Goal: Use online tool/utility: Utilize a website feature to perform a specific function

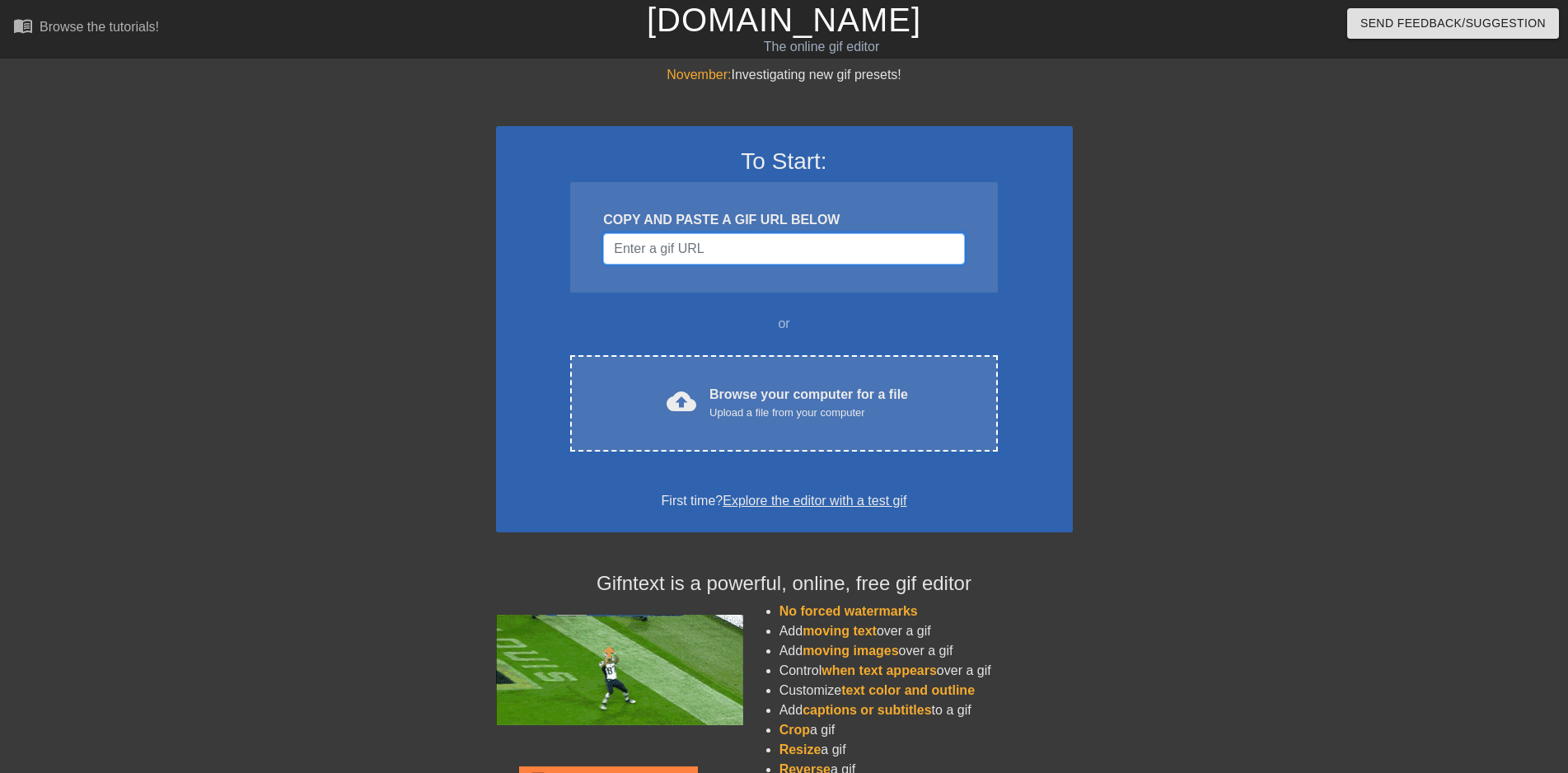
click at [712, 255] on input "Username" at bounding box center [784, 248] width 361 height 31
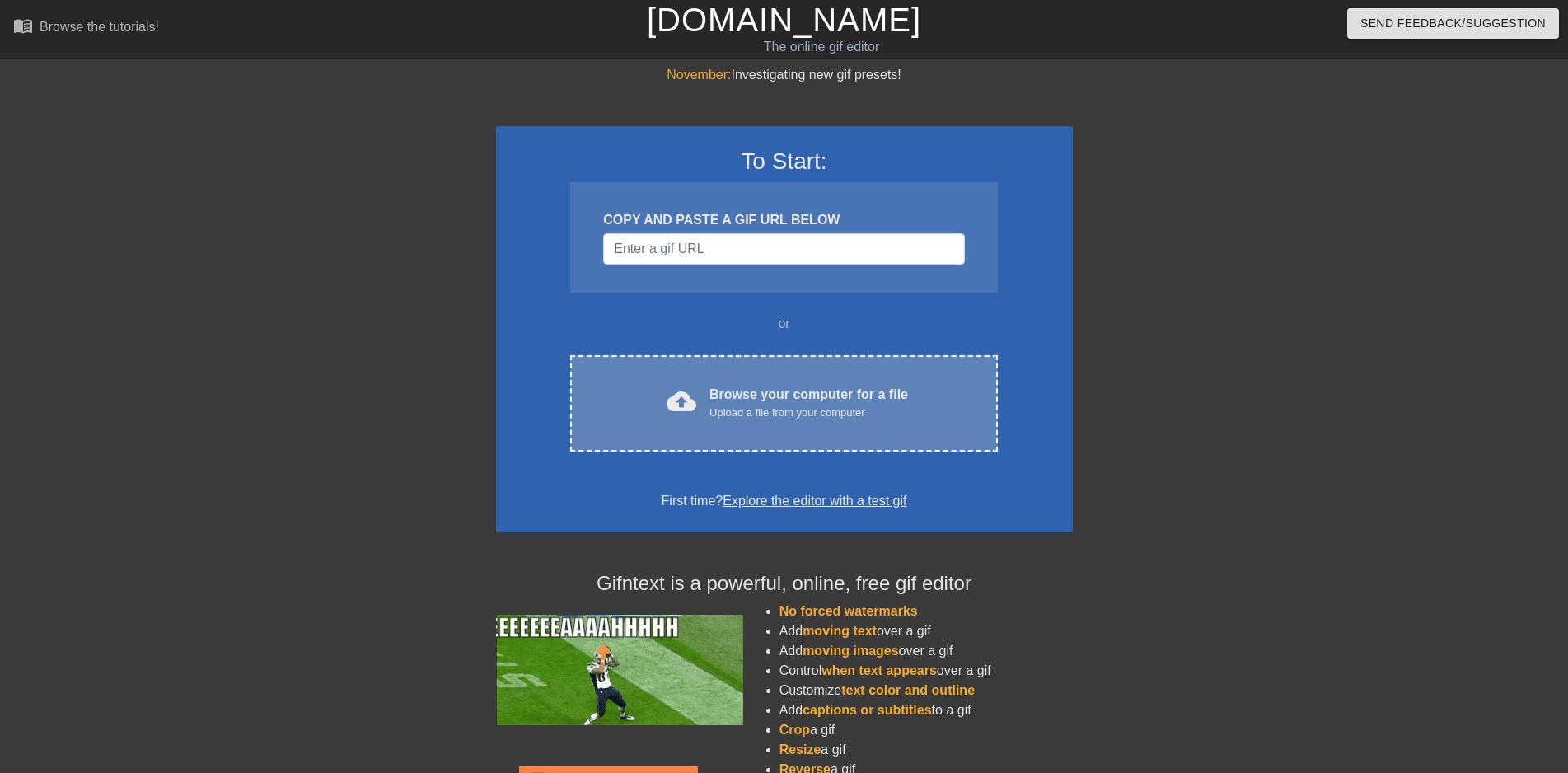
click at [709, 401] on div "cloud_upload Browse your computer for a file Upload a file from your computer" at bounding box center [784, 403] width 357 height 37
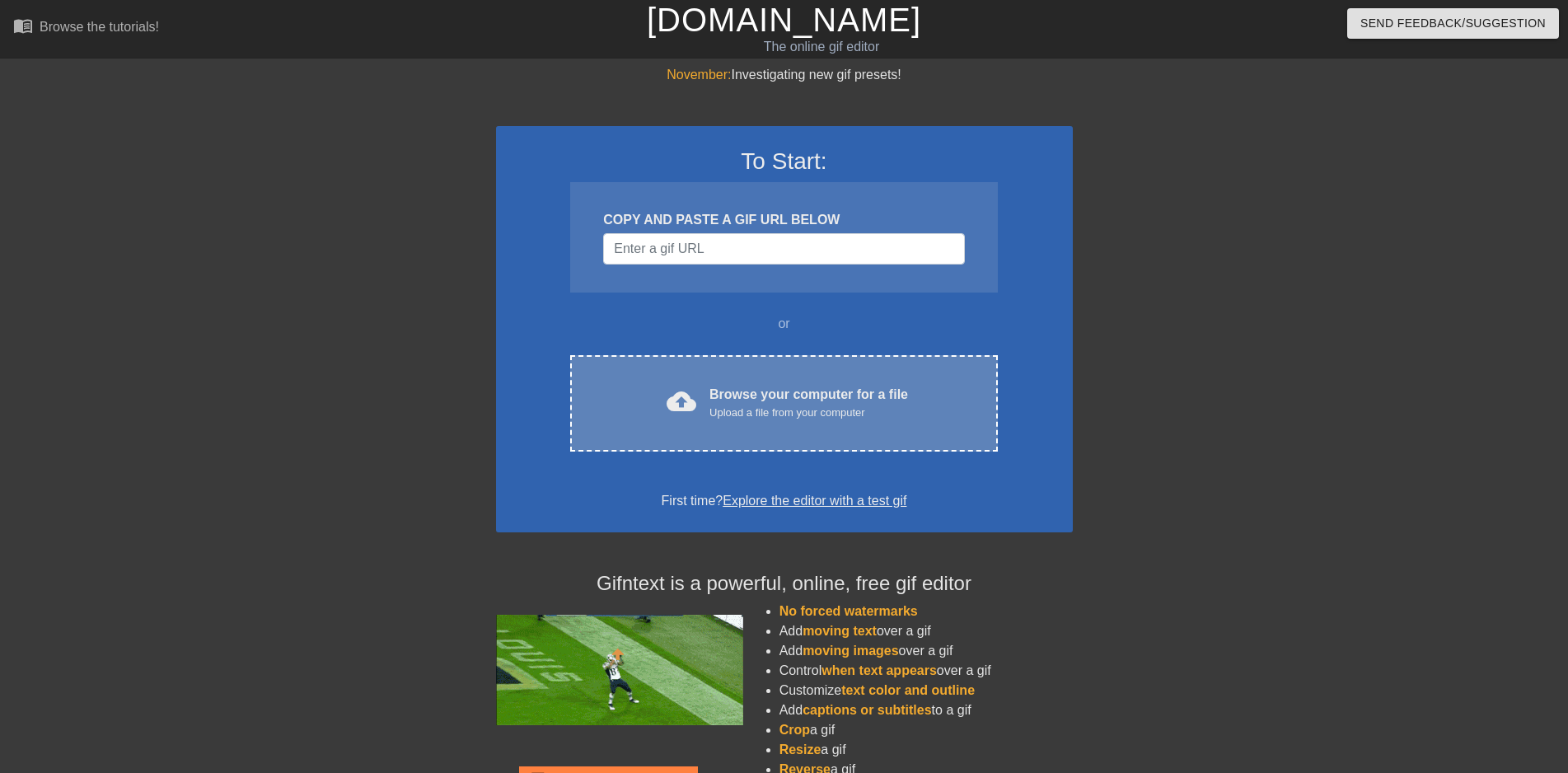
click at [770, 390] on div "Browse your computer for a file Upload a file from your computer" at bounding box center [808, 402] width 198 height 36
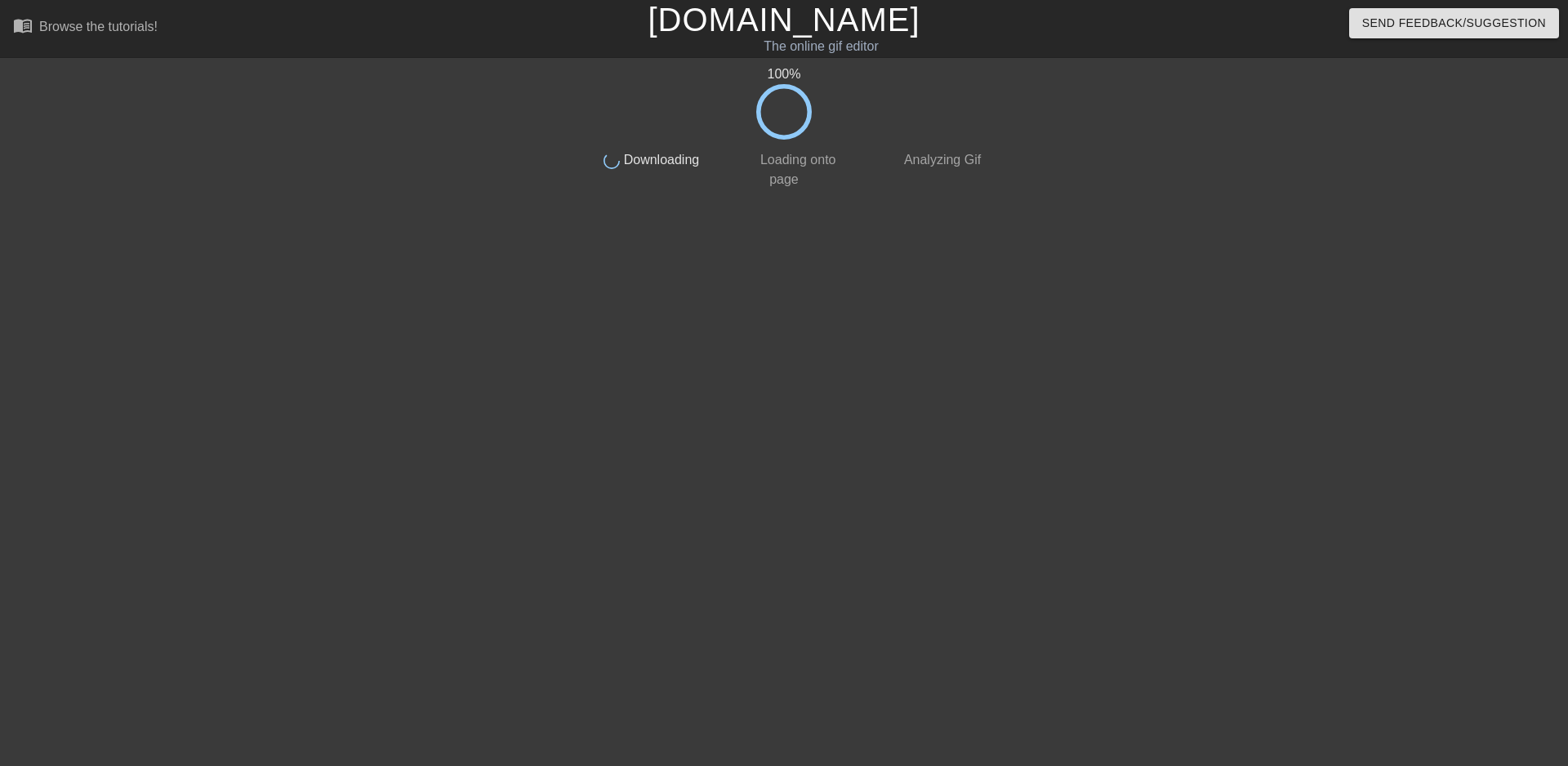
click at [779, 113] on icon at bounding box center [784, 112] width 55 height 55
click at [780, 113] on icon at bounding box center [784, 112] width 55 height 55
click at [806, 96] on icon at bounding box center [784, 112] width 55 height 55
drag, startPoint x: 752, startPoint y: 109, endPoint x: 796, endPoint y: 151, distance: 60.8
click at [754, 125] on div "100 %" at bounding box center [784, 101] width 410 height 75
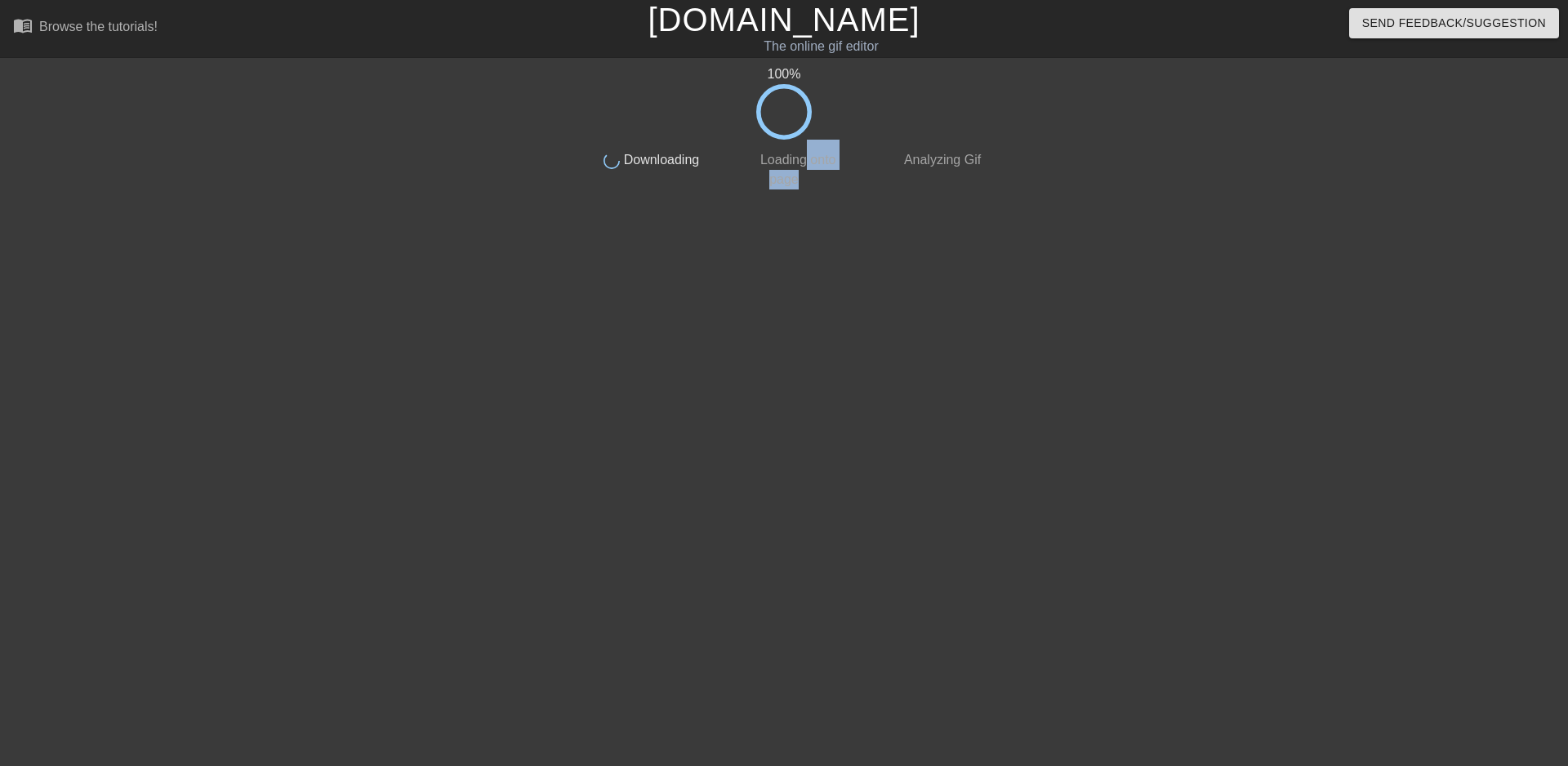
click at [880, 194] on div "100 % done Downloading done Loading onto page done Analyzing Gif" at bounding box center [784, 309] width 410 height 490
click at [958, 157] on span "Analyzing Gif" at bounding box center [940, 159] width 80 height 14
click at [754, 18] on link "[DOMAIN_NAME]" at bounding box center [783, 19] width 272 height 36
